Goal: Task Accomplishment & Management: Use online tool/utility

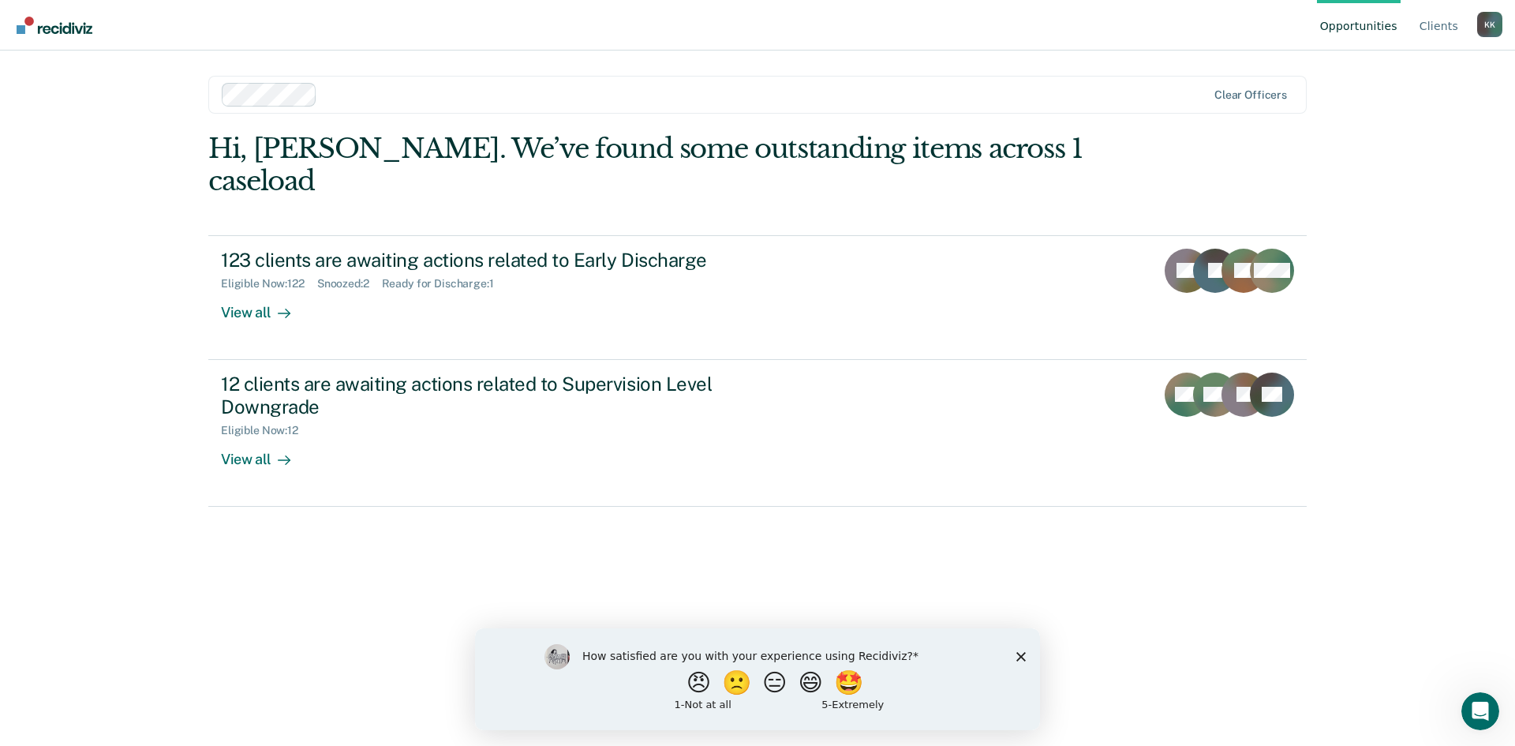
click at [1386, 131] on div "Opportunities Client s Kasey Kirts K K Profile How it works Log Out Clear offic…" at bounding box center [757, 373] width 1515 height 746
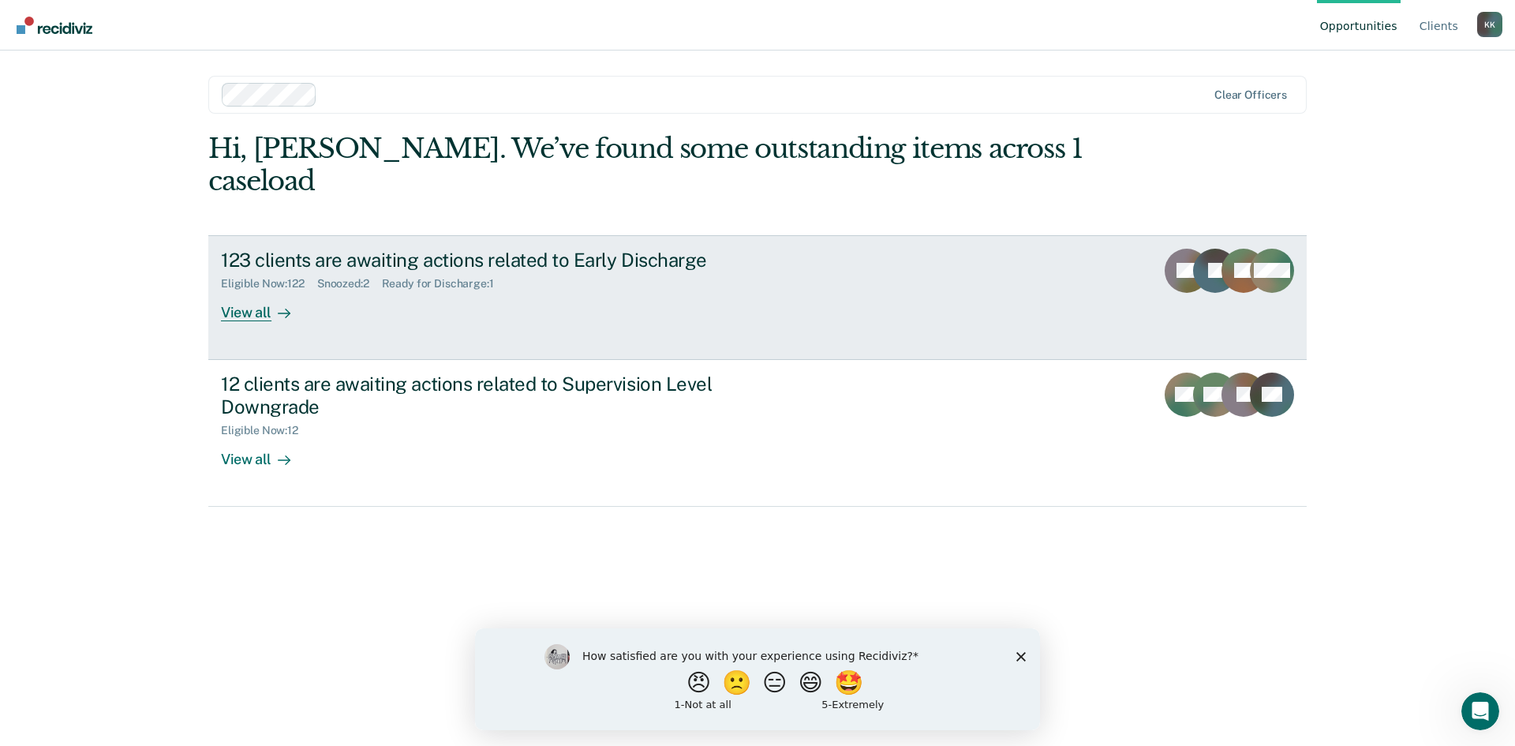
click at [441, 249] on div "123 clients are awaiting actions related to Early Discharge" at bounding box center [498, 260] width 554 height 23
